Goal: Task Accomplishment & Management: Manage account settings

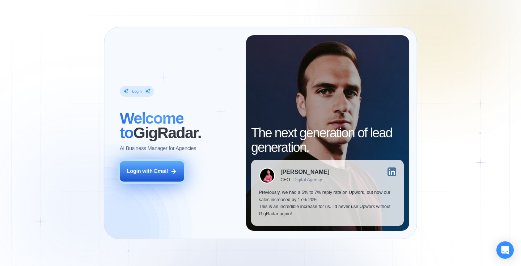
click at [164, 169] on div "Login with Email" at bounding box center [147, 171] width 41 height 7
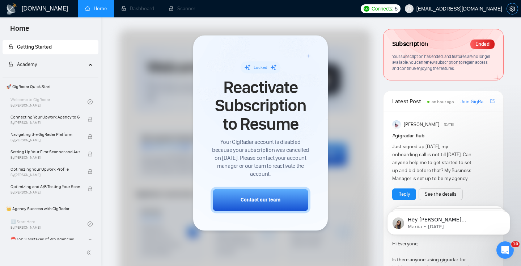
click at [515, 10] on icon "setting" at bounding box center [512, 9] width 5 height 6
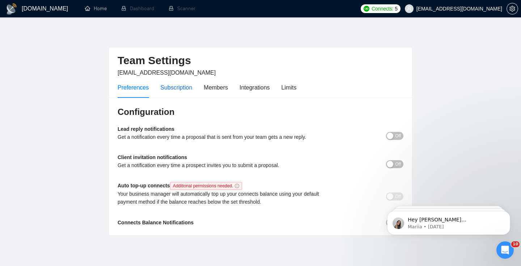
click at [173, 86] on div "Subscription" at bounding box center [176, 87] width 32 height 9
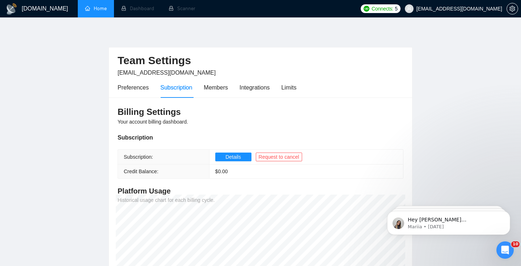
click at [100, 12] on link "Home" at bounding box center [96, 8] width 22 height 6
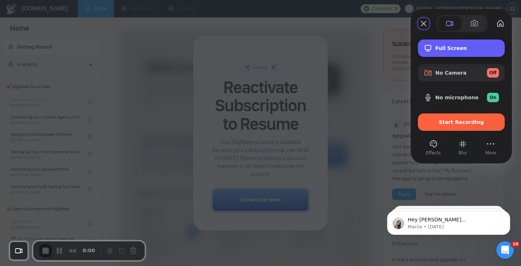
click at [457, 50] on span "Full Screen" at bounding box center [468, 48] width 64 height 6
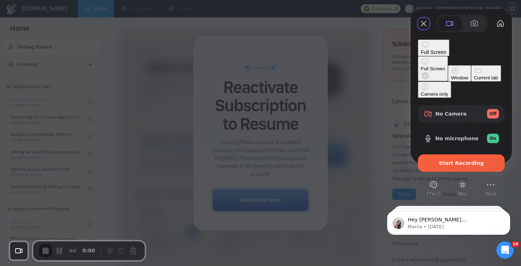
click at [472, 77] on button "Current tab" at bounding box center [487, 73] width 30 height 16
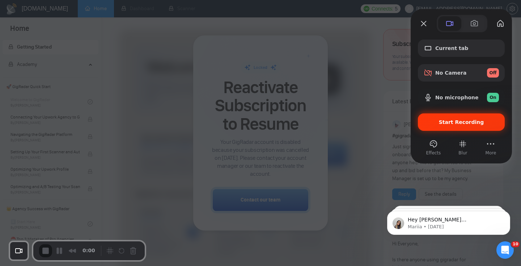
click at [472, 125] on div "Start Recording" at bounding box center [461, 121] width 87 height 17
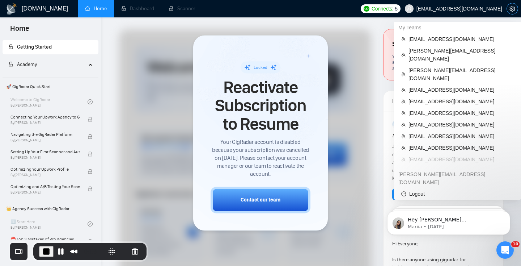
click at [514, 10] on icon "setting" at bounding box center [513, 9] width 6 height 6
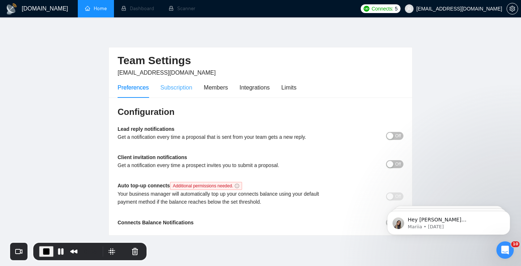
click at [181, 95] on div "Subscription" at bounding box center [176, 87] width 32 height 21
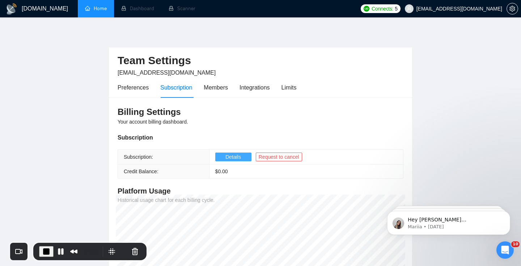
click at [240, 157] on span "Details" at bounding box center [234, 157] width 16 height 8
